Goal: Check status: Check status

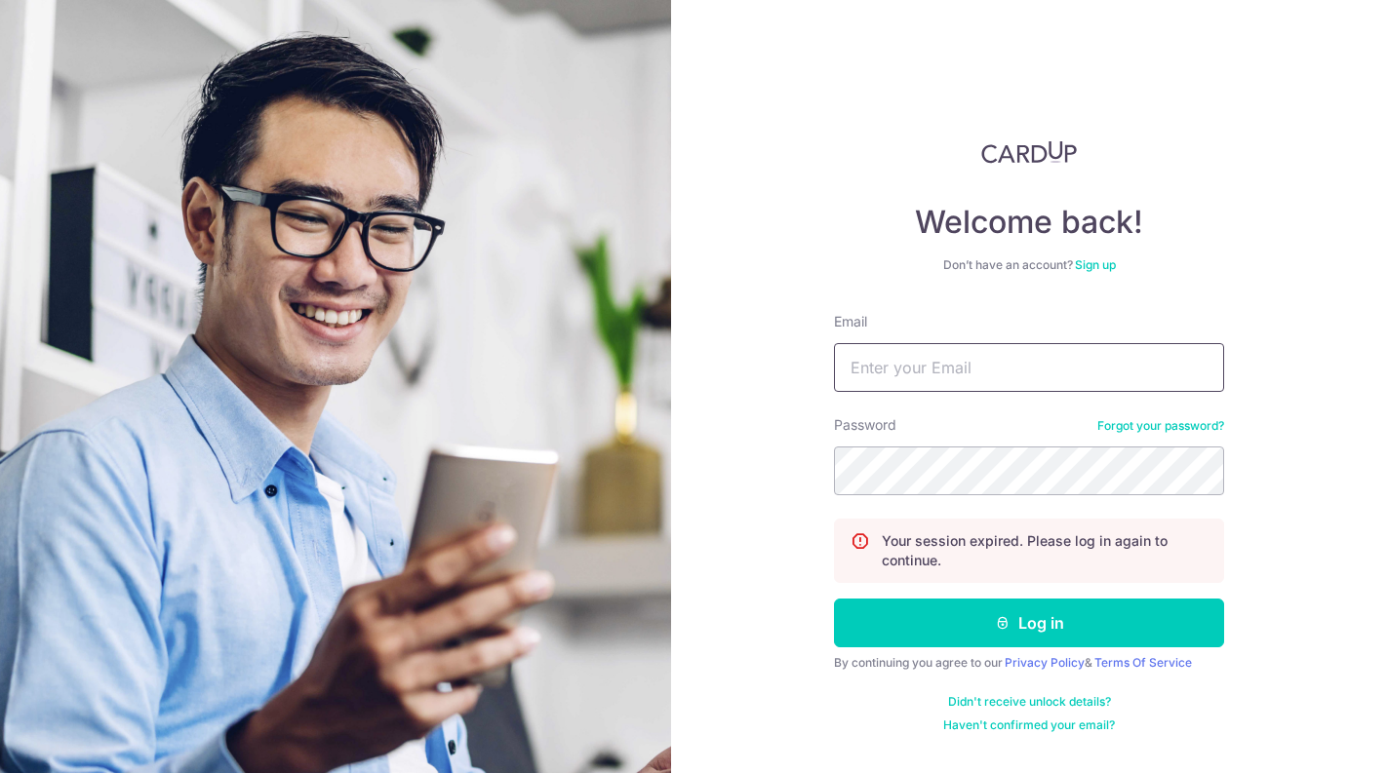
click at [1022, 373] on input "Email" at bounding box center [1029, 367] width 390 height 49
type input "[PERSON_NAME][EMAIL_ADDRESS][DOMAIN_NAME]"
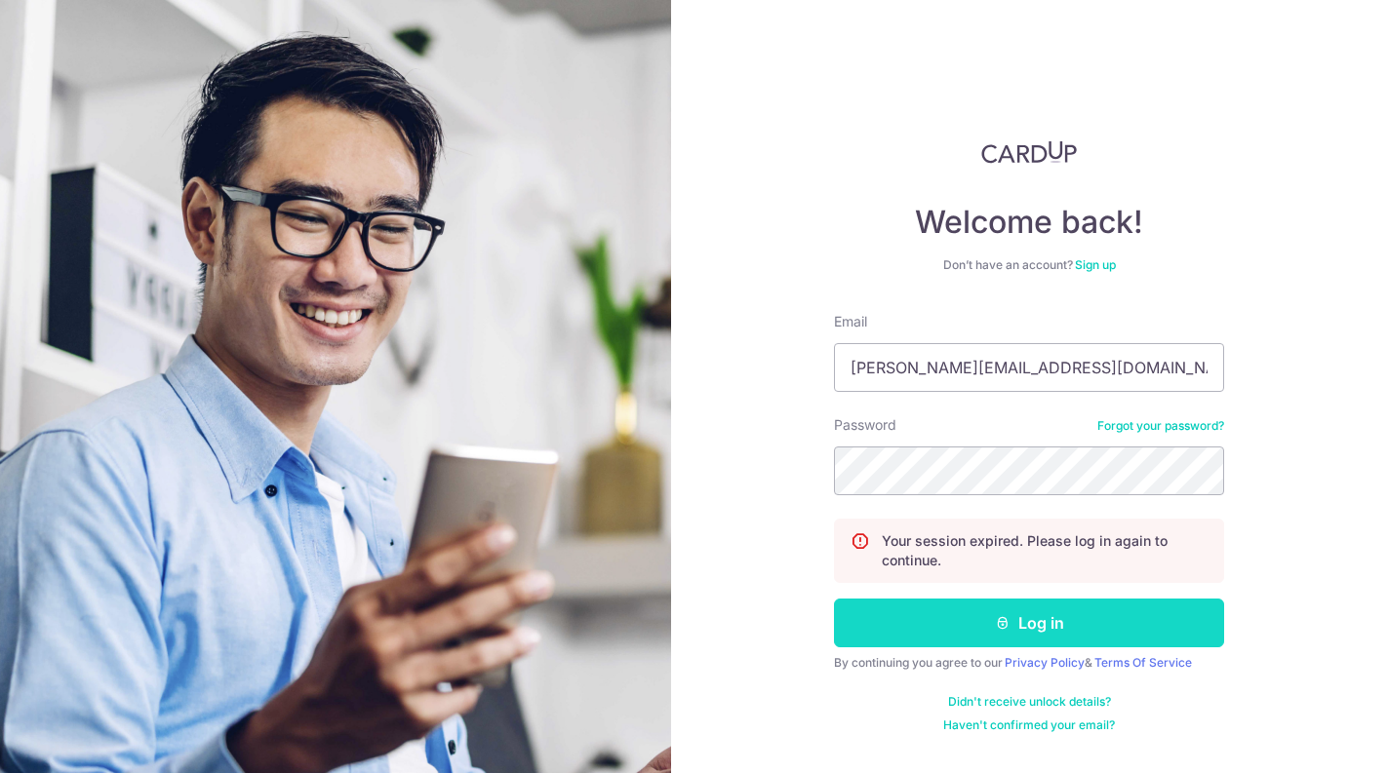
click at [961, 627] on button "Log in" at bounding box center [1029, 623] width 390 height 49
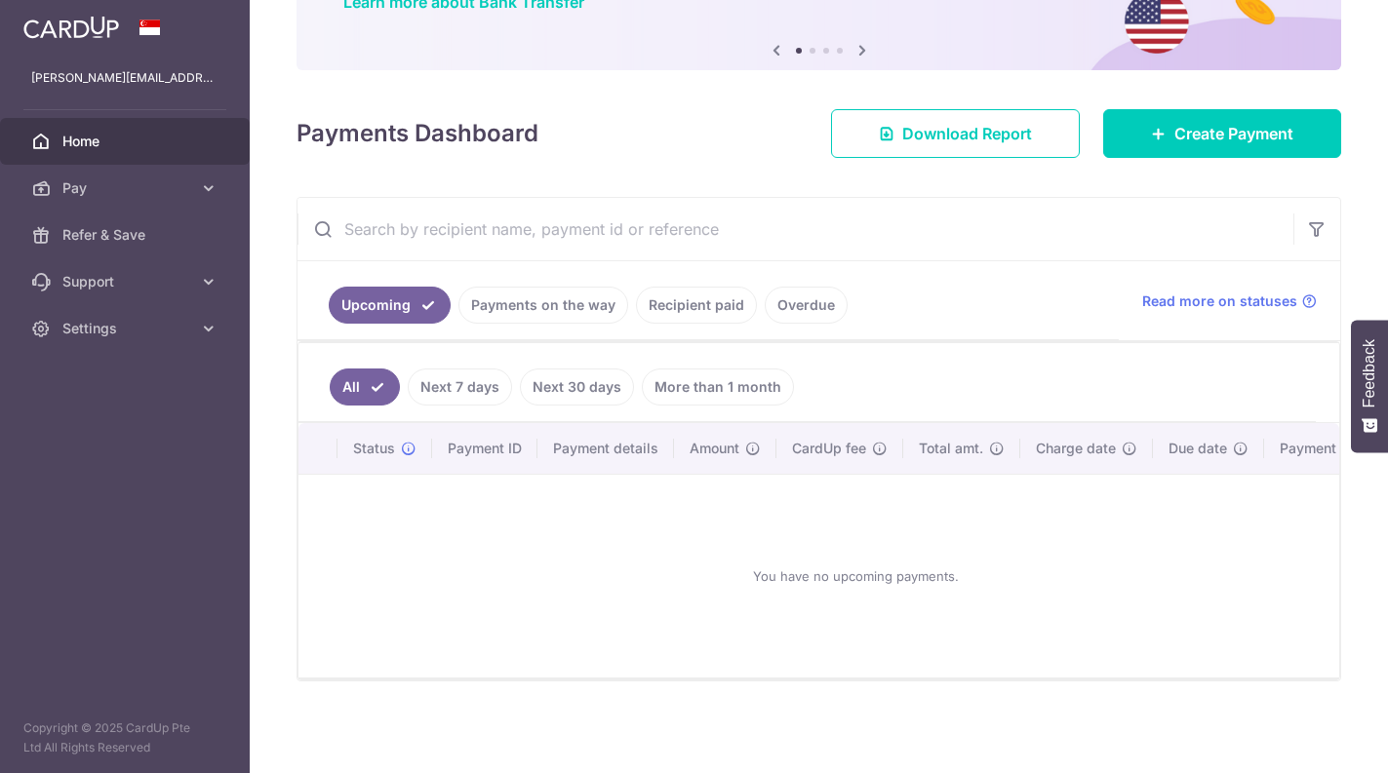
scroll to position [179, 0]
click at [675, 291] on link "Recipient paid" at bounding box center [696, 305] width 121 height 37
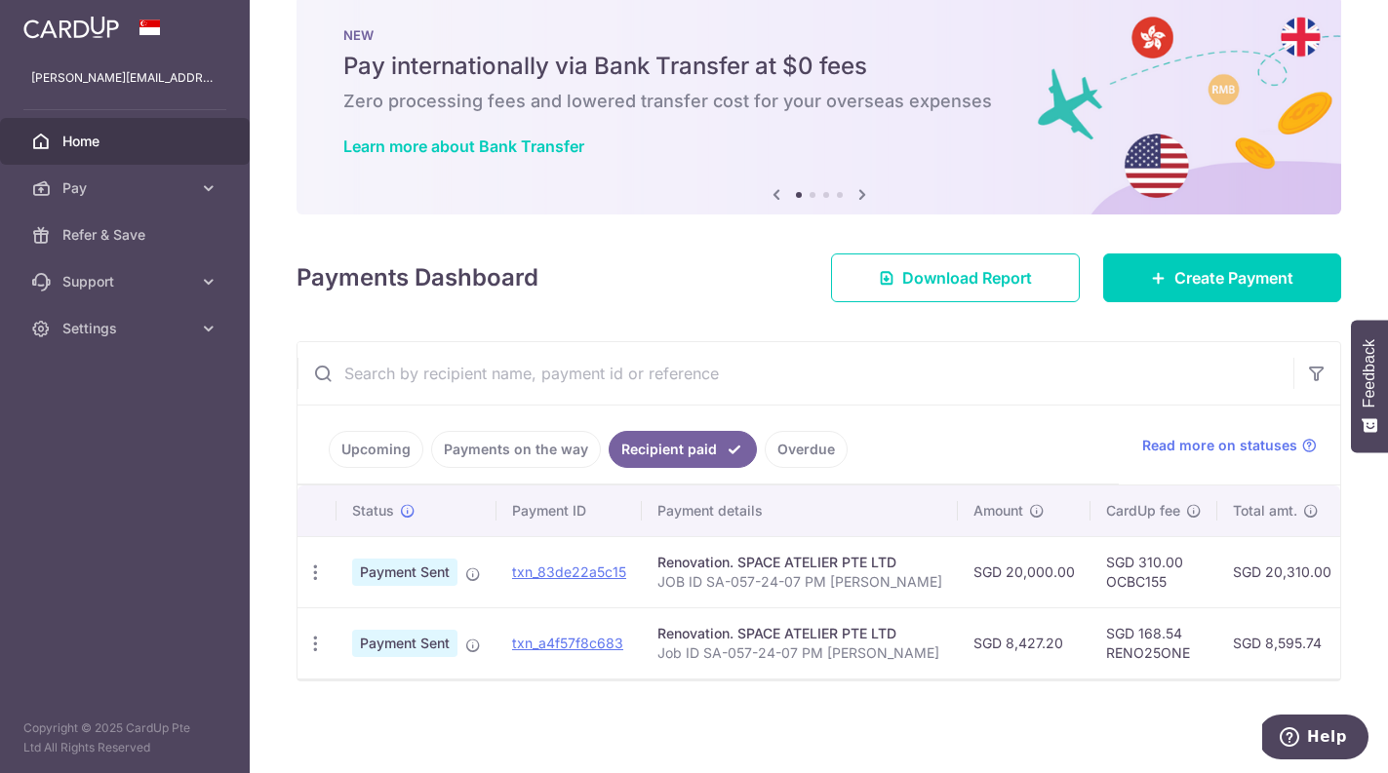
scroll to position [0, 0]
click at [42, 147] on icon at bounding box center [41, 142] width 20 height 20
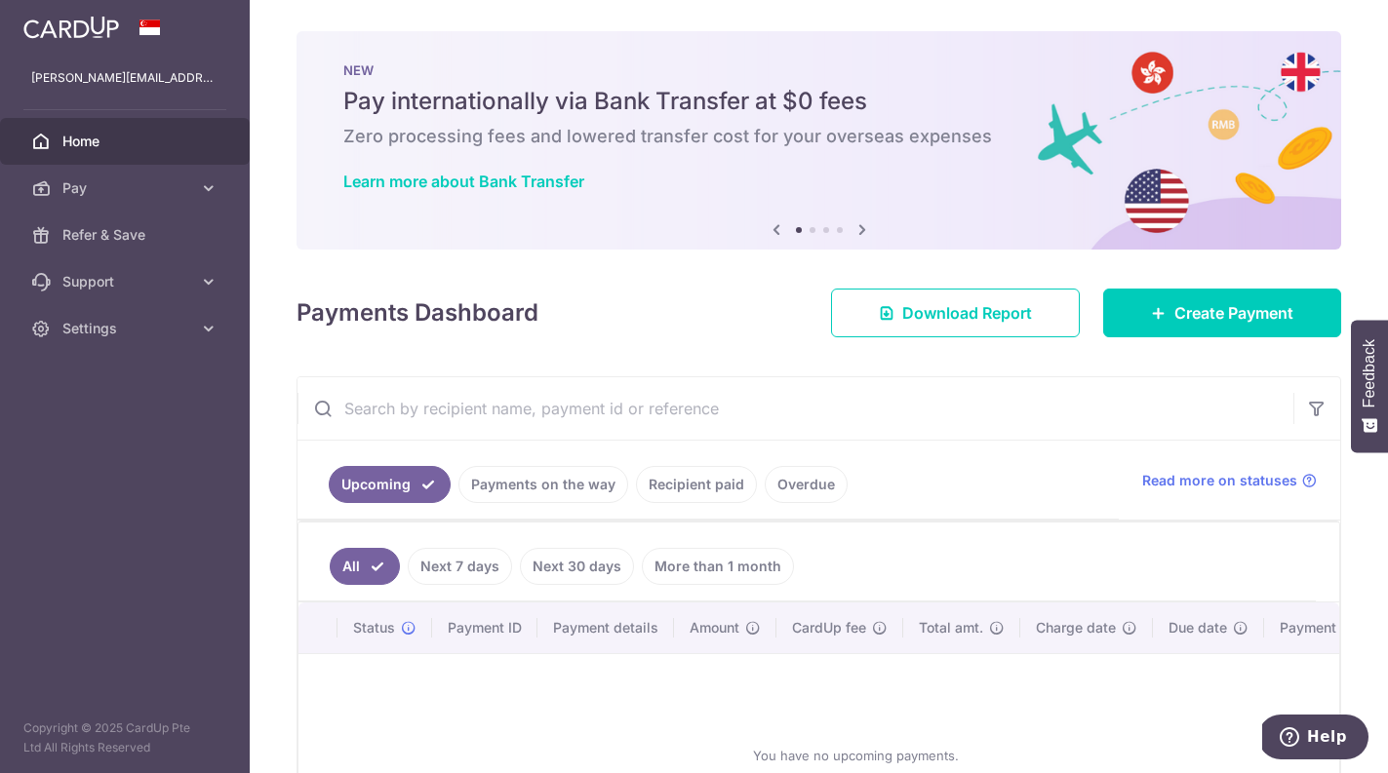
click at [701, 489] on link "Recipient paid" at bounding box center [696, 484] width 121 height 37
